Goal: Task Accomplishment & Management: Manage account settings

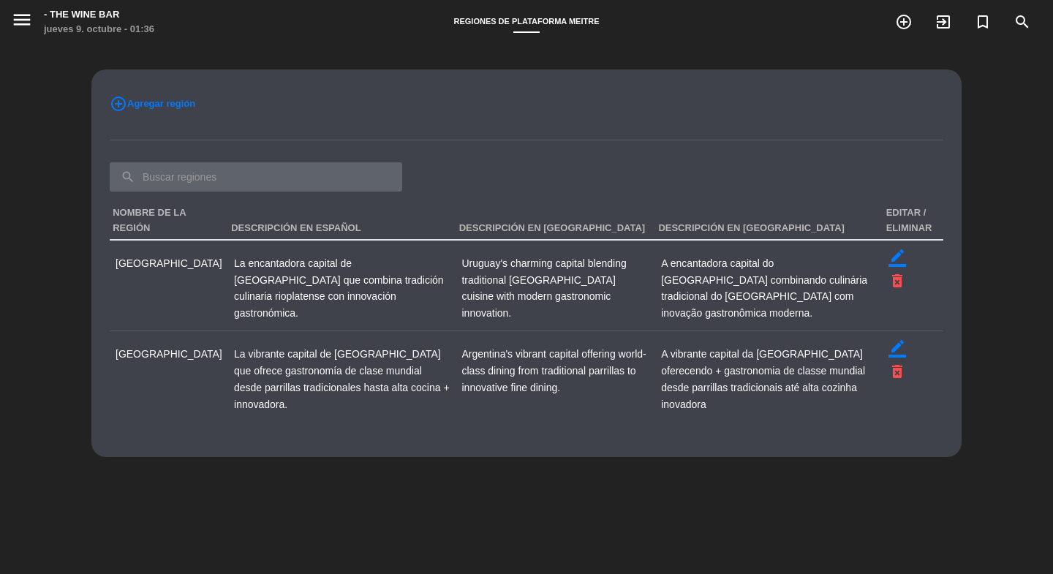
click at [322, 176] on input "text" at bounding box center [256, 176] width 292 height 29
click at [193, 104] on span "Agregar región" at bounding box center [161, 103] width 68 height 15
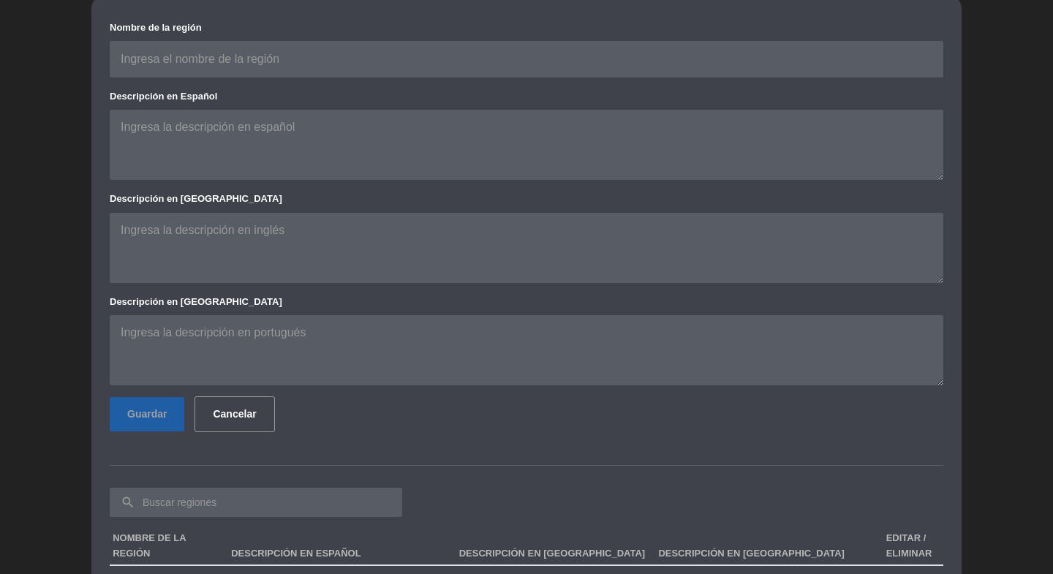
click at [262, 418] on button "Cancelar" at bounding box center [234, 414] width 80 height 36
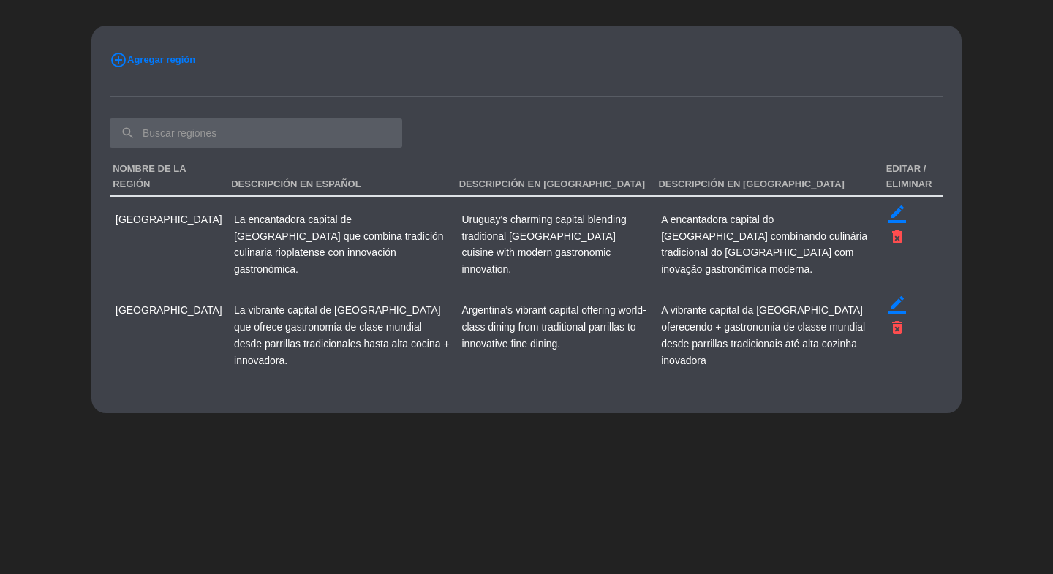
scroll to position [44, 0]
